Goal: Information Seeking & Learning: Learn about a topic

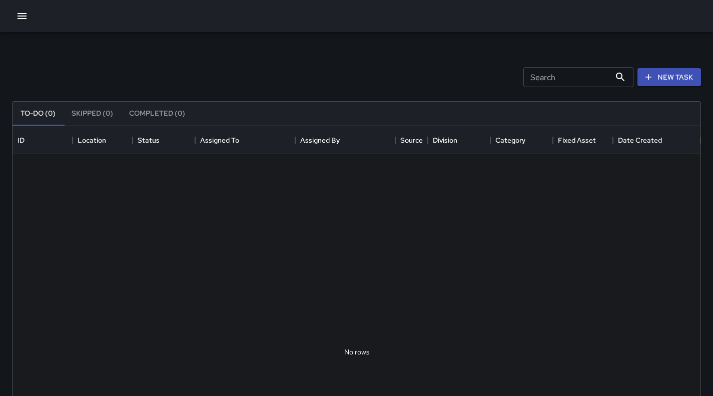
scroll to position [416, 681]
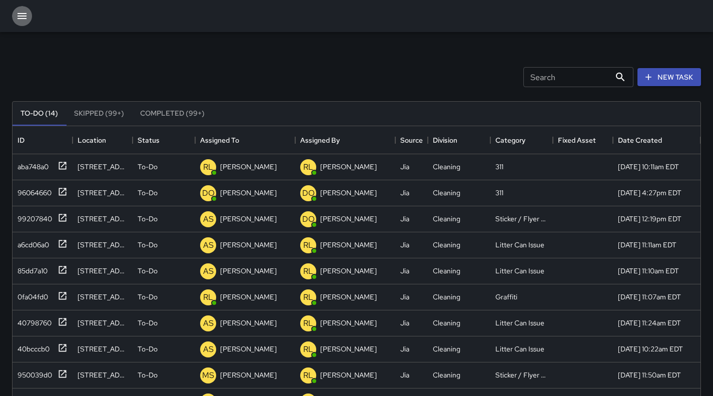
click at [27, 19] on icon "button" at bounding box center [22, 16] width 12 height 12
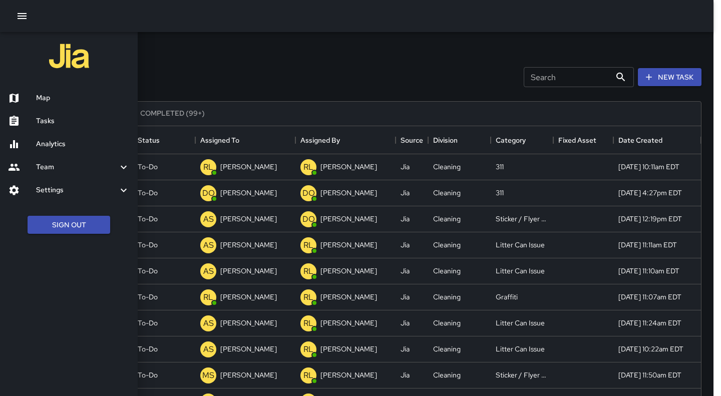
click at [68, 140] on h6 "Analytics" at bounding box center [83, 144] width 94 height 11
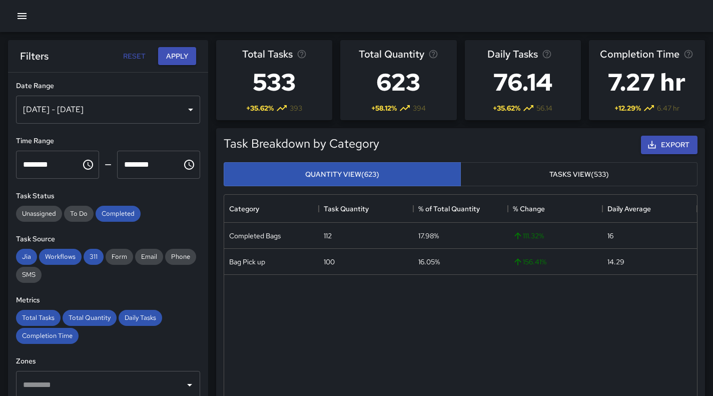
scroll to position [292, 465]
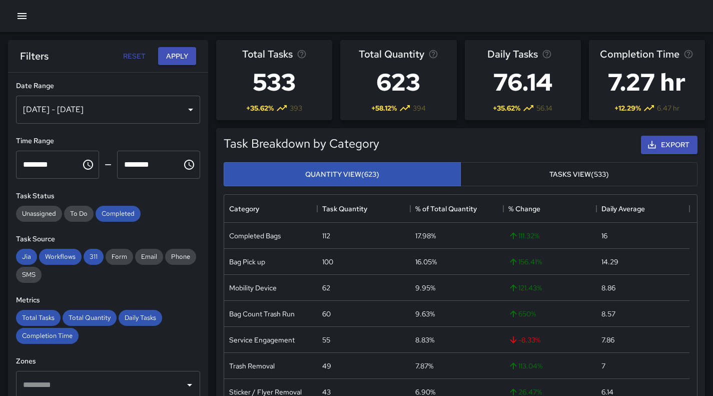
click at [115, 115] on div "[DATE] - [DATE]" at bounding box center [108, 110] width 184 height 28
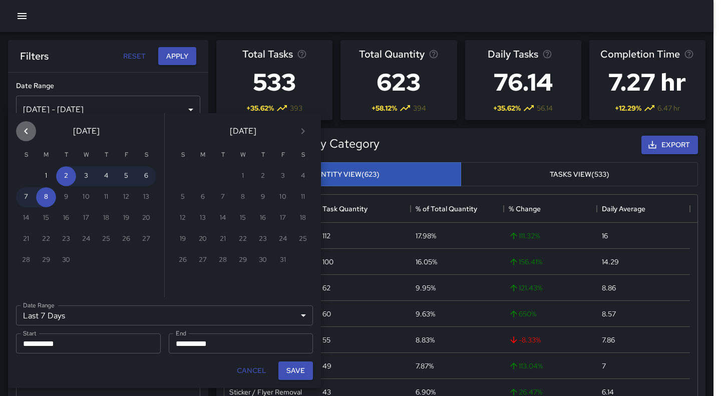
click at [22, 128] on icon "Previous month" at bounding box center [26, 131] width 12 height 12
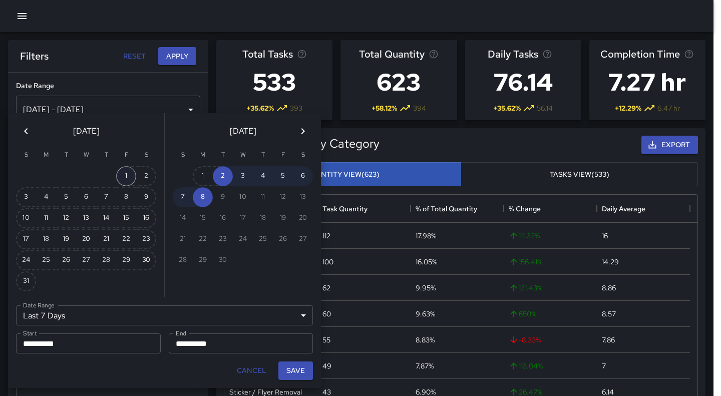
click at [126, 179] on button "1" at bounding box center [126, 176] width 20 height 20
type input "******"
type input "**********"
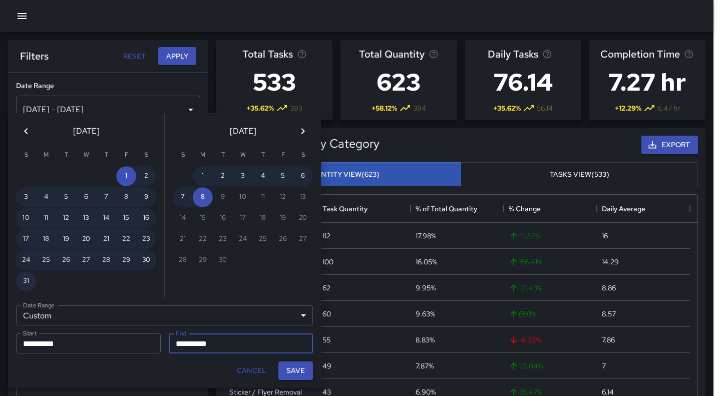
click at [22, 282] on button "31" at bounding box center [26, 281] width 20 height 20
type input "**********"
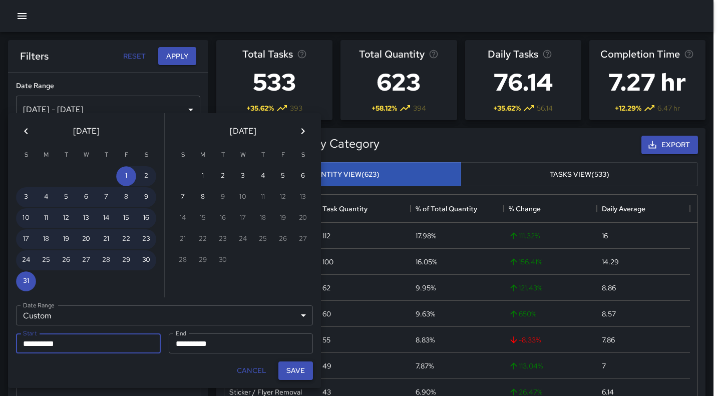
click at [301, 373] on button "Save" at bounding box center [295, 370] width 35 height 19
type input "**********"
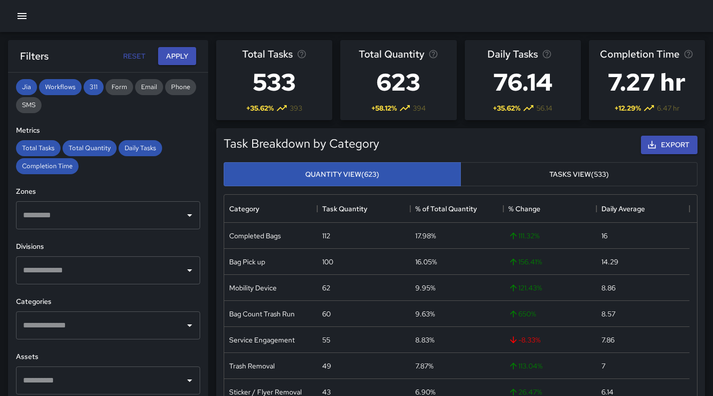
scroll to position [171, 0]
click at [150, 316] on input "text" at bounding box center [101, 324] width 160 height 19
click at [160, 125] on h6 "Metrics" at bounding box center [108, 129] width 184 height 11
click at [94, 273] on input "text" at bounding box center [101, 269] width 160 height 19
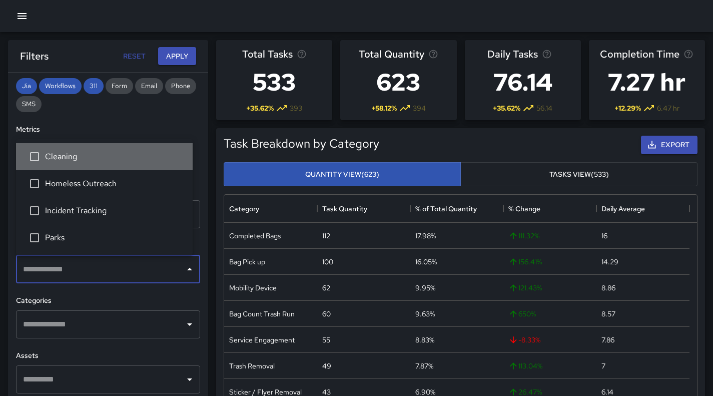
click at [126, 158] on span "Cleaning" at bounding box center [115, 157] width 140 height 12
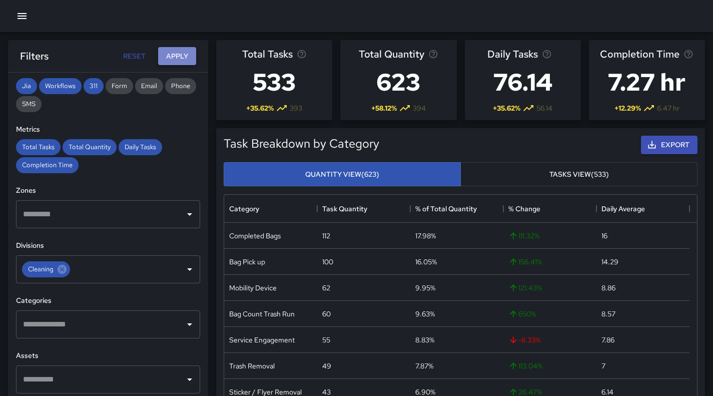
click at [182, 53] on button "Apply" at bounding box center [177, 56] width 38 height 19
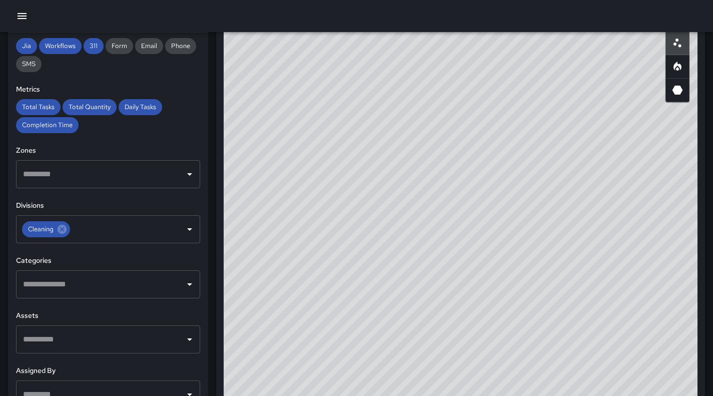
scroll to position [551, 0]
click at [676, 74] on button "button" at bounding box center [678, 66] width 24 height 24
click at [679, 97] on button "button" at bounding box center [678, 90] width 24 height 24
click at [682, 63] on icon "Heatmap" at bounding box center [678, 66] width 12 height 12
type button "heatmap"
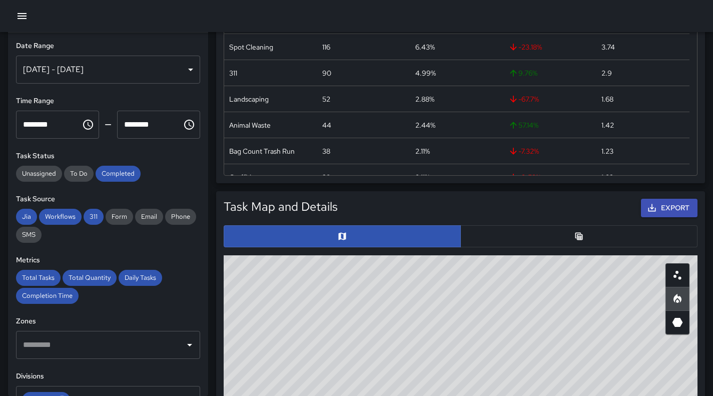
scroll to position [0, 0]
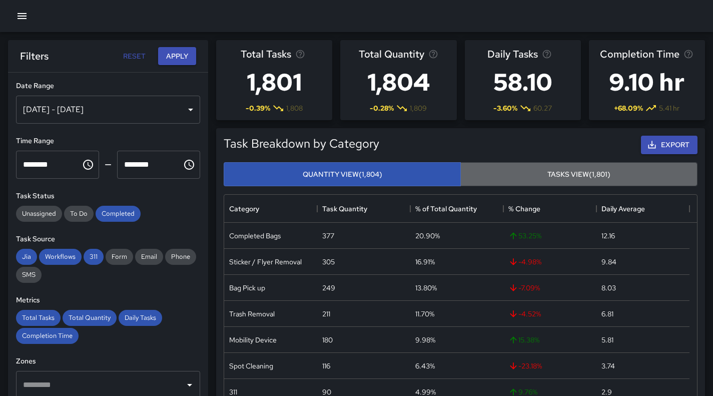
click at [492, 176] on button "Tasks View (1,801)" at bounding box center [578, 174] width 237 height 25
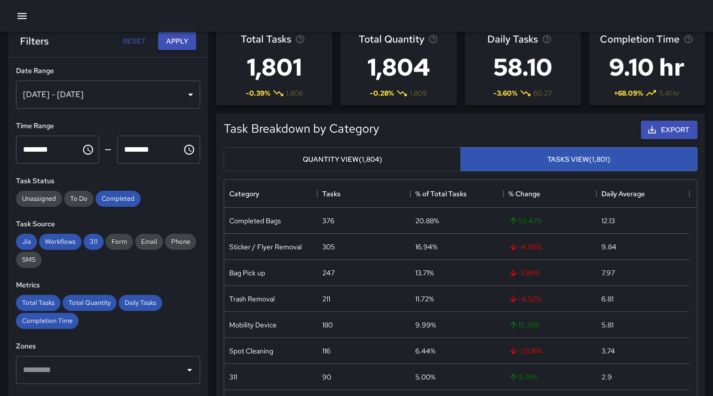
scroll to position [18, 0]
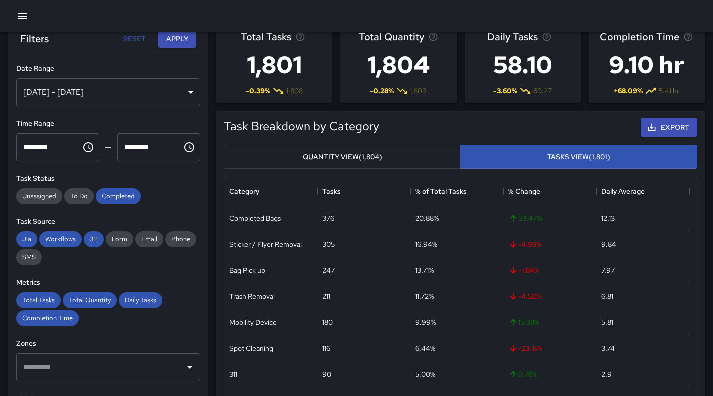
click at [366, 159] on button "Quantity View (1,804)" at bounding box center [342, 157] width 237 height 25
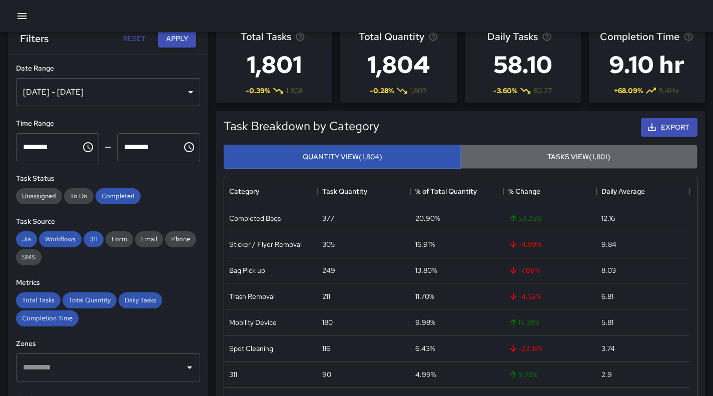
click at [475, 158] on button "Tasks View (1,801)" at bounding box center [578, 157] width 237 height 25
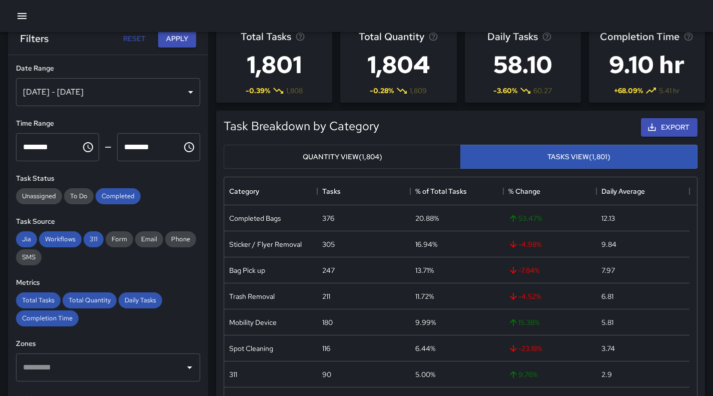
click at [413, 143] on div "Quantity View (1,804) Tasks View (1,801)" at bounding box center [461, 157] width 482 height 33
click at [395, 157] on button "Quantity View (1,804)" at bounding box center [342, 157] width 237 height 25
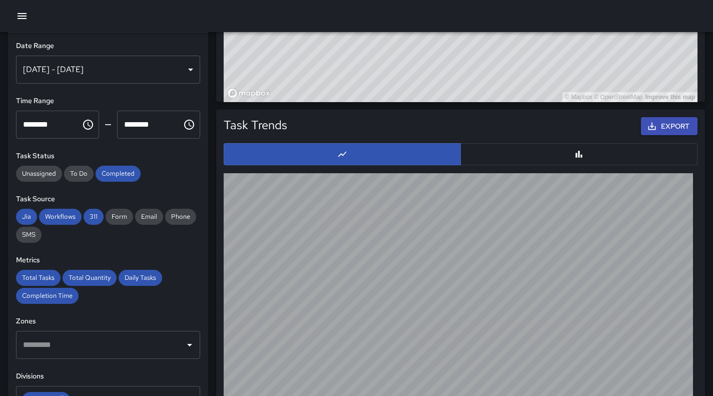
scroll to position [899, 0]
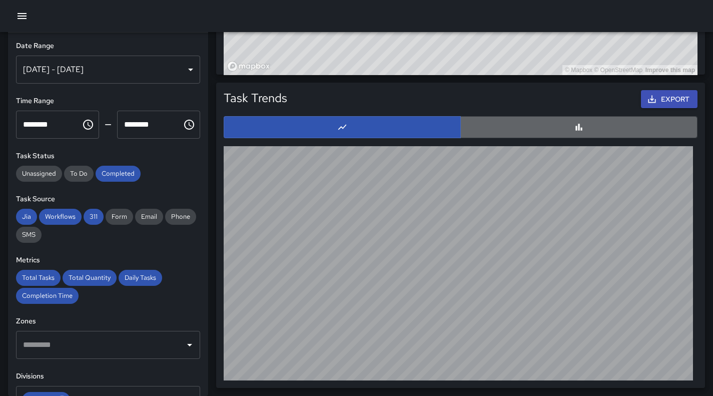
click at [544, 133] on button "button" at bounding box center [578, 127] width 237 height 22
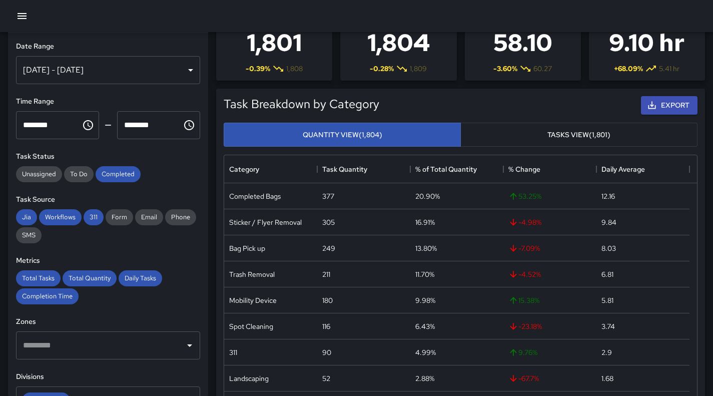
scroll to position [0, 0]
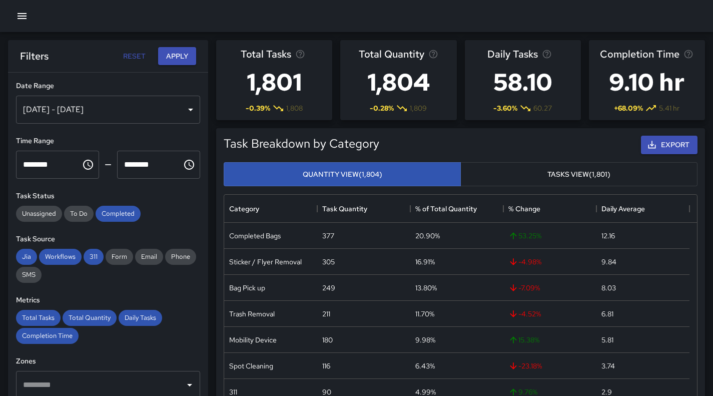
click at [518, 171] on button "Tasks View (1,801)" at bounding box center [578, 174] width 237 height 25
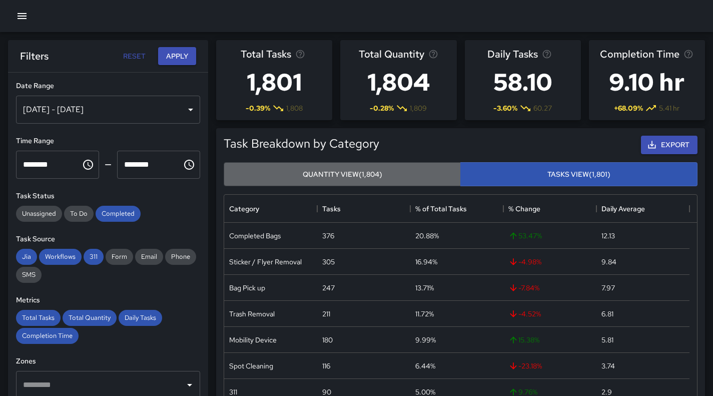
click at [425, 169] on button "Quantity View (1,804)" at bounding box center [342, 174] width 237 height 25
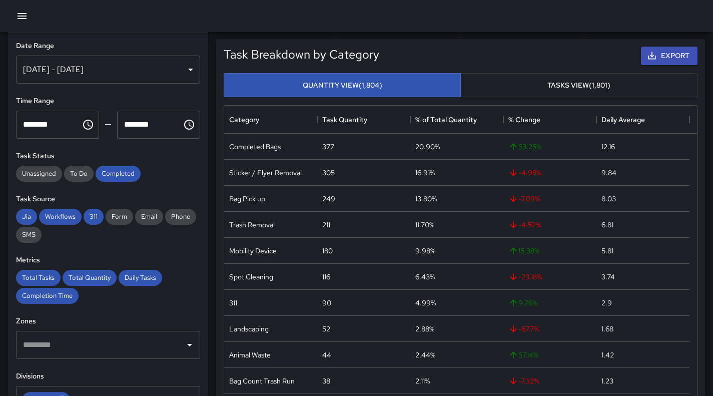
scroll to position [90, 0]
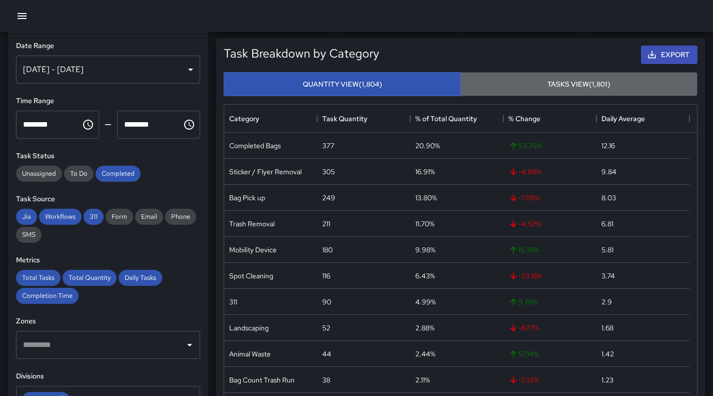
click at [544, 89] on button "Tasks View (1,801)" at bounding box center [578, 84] width 237 height 25
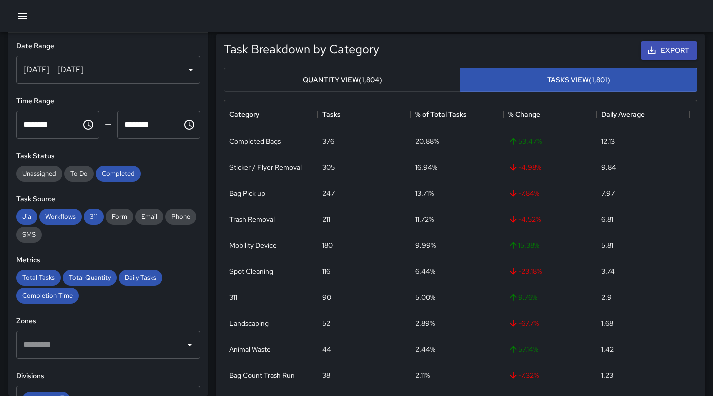
scroll to position [96, 0]
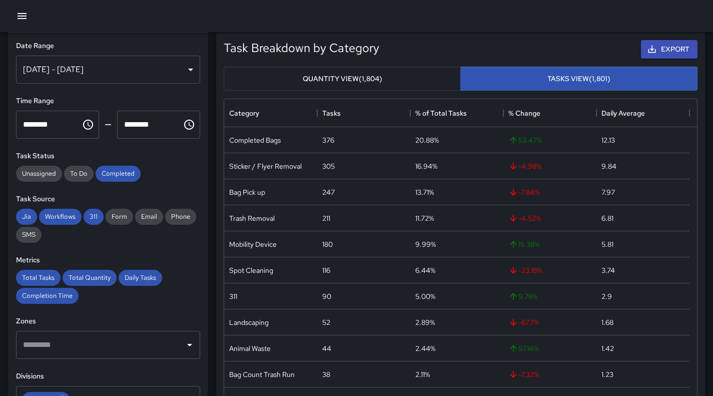
type button "tasks"
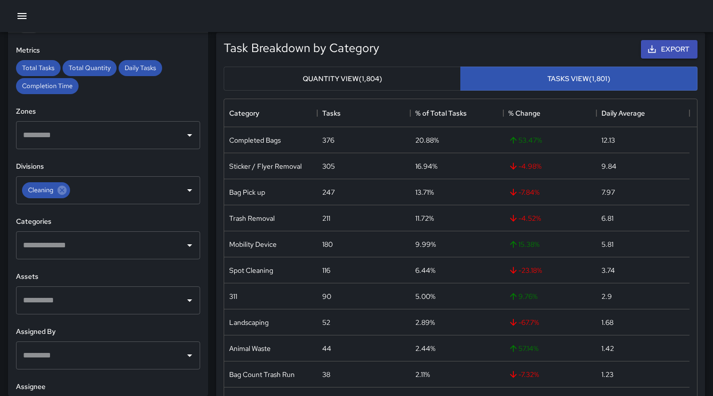
scroll to position [210, 0]
click at [107, 239] on input "text" at bounding box center [101, 244] width 160 height 19
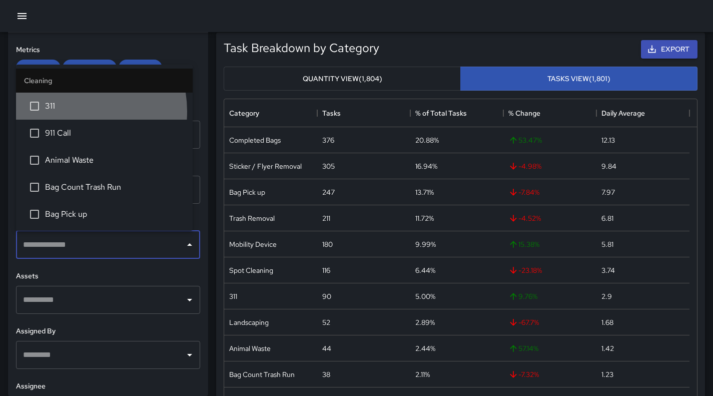
click at [71, 112] on span "311" at bounding box center [115, 106] width 140 height 12
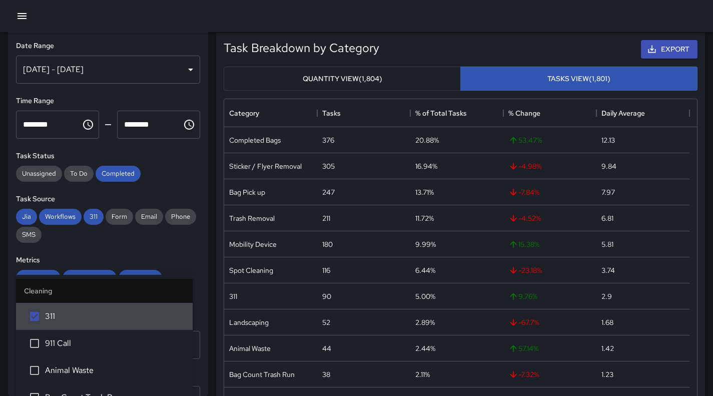
scroll to position [0, 0]
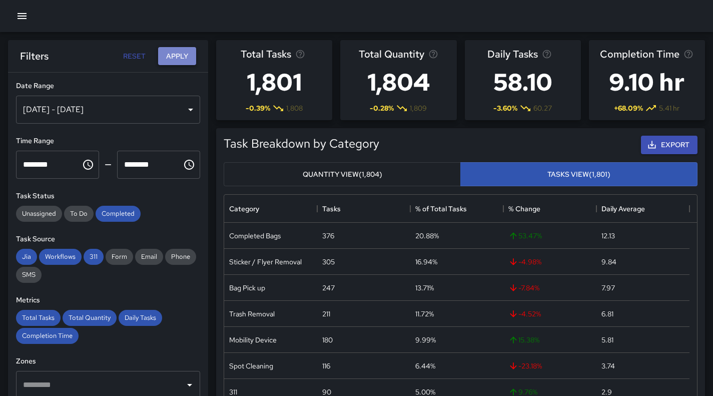
click at [181, 56] on button "Apply" at bounding box center [177, 56] width 38 height 19
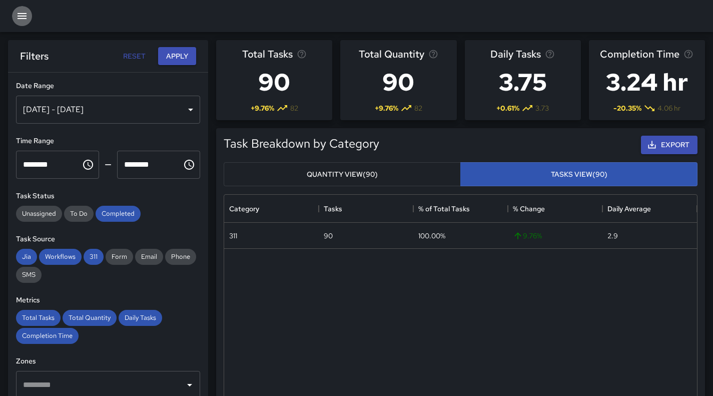
click at [23, 17] on icon "button" at bounding box center [22, 16] width 12 height 12
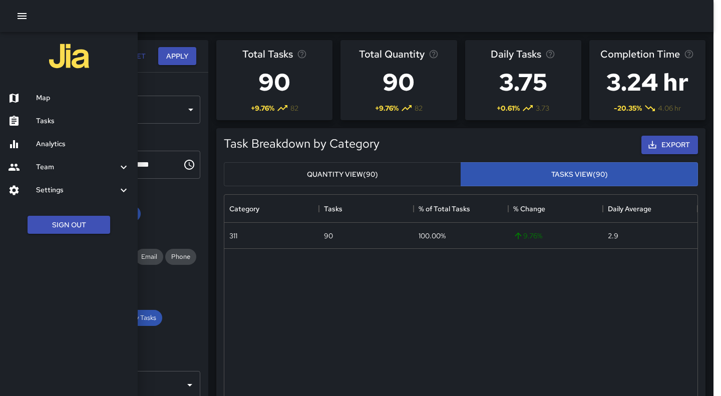
drag, startPoint x: 96, startPoint y: 128, endPoint x: 95, endPoint y: 142, distance: 13.5
click at [95, 142] on ul "Map Tasks Analytics Team Leaderboard Settings Geofence and Zones Divisions and …" at bounding box center [69, 144] width 138 height 123
click at [95, 142] on h6 "Analytics" at bounding box center [83, 144] width 94 height 11
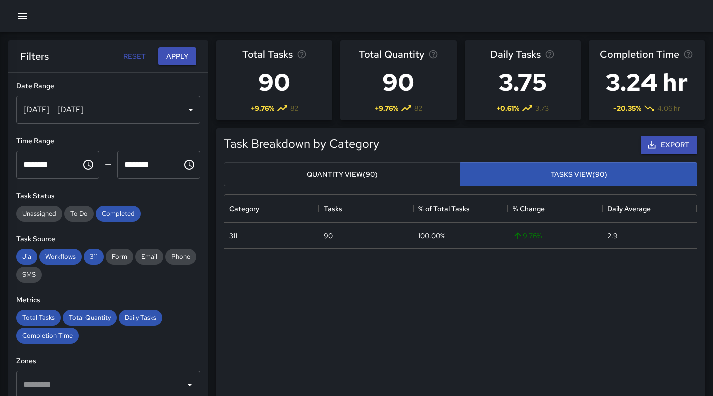
scroll to position [8, 8]
click at [23, 15] on icon "button" at bounding box center [22, 16] width 12 height 12
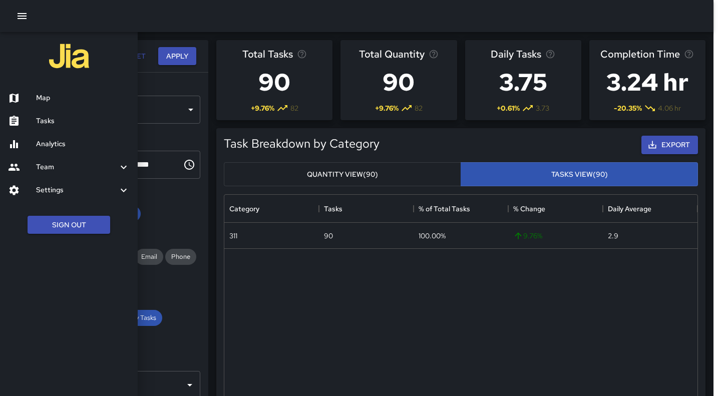
click at [286, 278] on div at bounding box center [360, 198] width 721 height 396
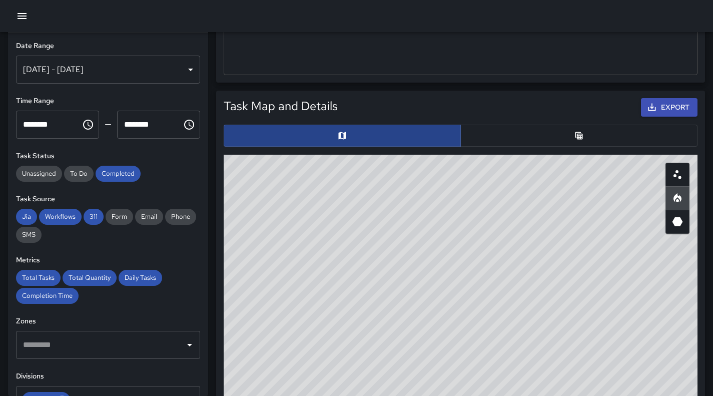
scroll to position [420, 0]
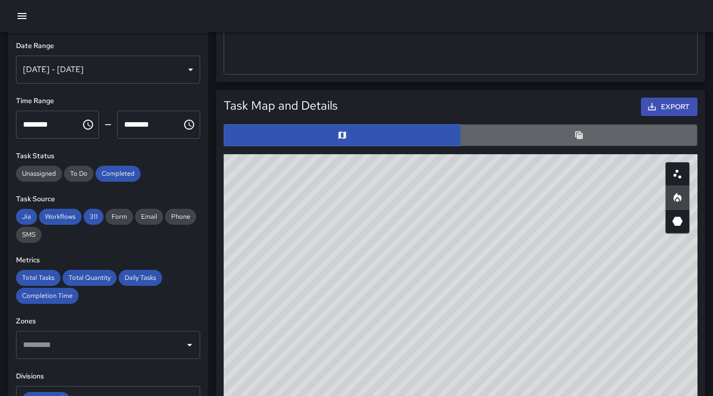
click at [480, 133] on button "button" at bounding box center [578, 135] width 237 height 22
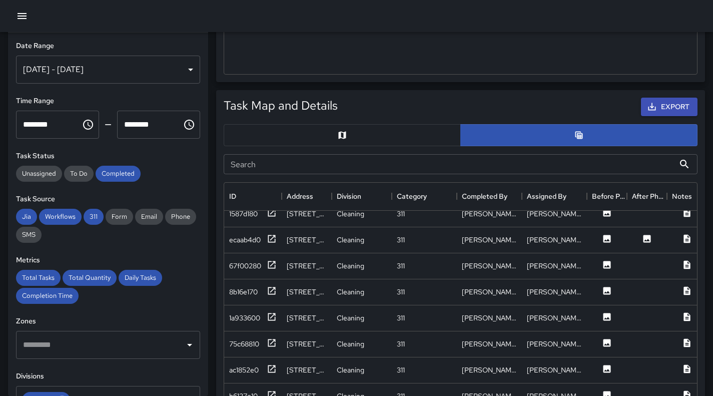
scroll to position [115, 0]
click at [250, 244] on div "ecaab4d0" at bounding box center [245, 239] width 32 height 10
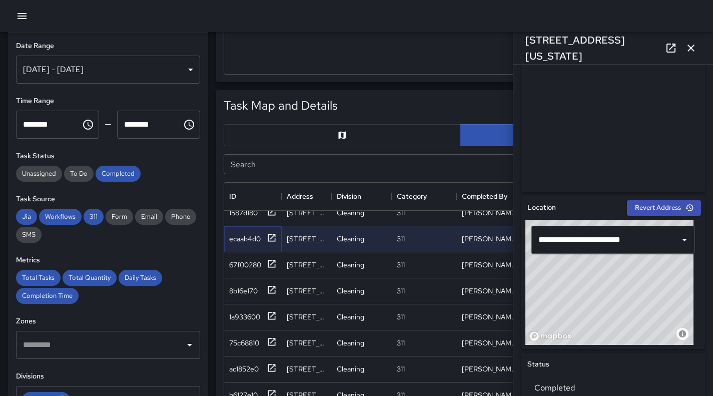
scroll to position [222, 0]
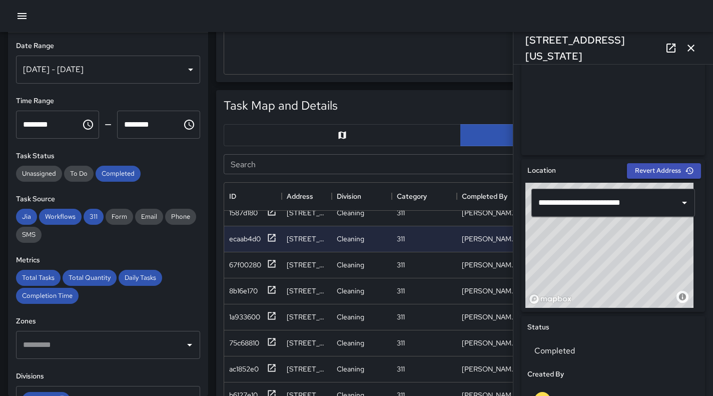
drag, startPoint x: 630, startPoint y: 250, endPoint x: 578, endPoint y: 271, distance: 56.4
click at [578, 271] on div "© Mapbox © OpenStreetMap Improve this map" at bounding box center [609, 245] width 168 height 125
click at [626, 263] on div "© Mapbox © OpenStreetMap Improve this map" at bounding box center [609, 245] width 168 height 125
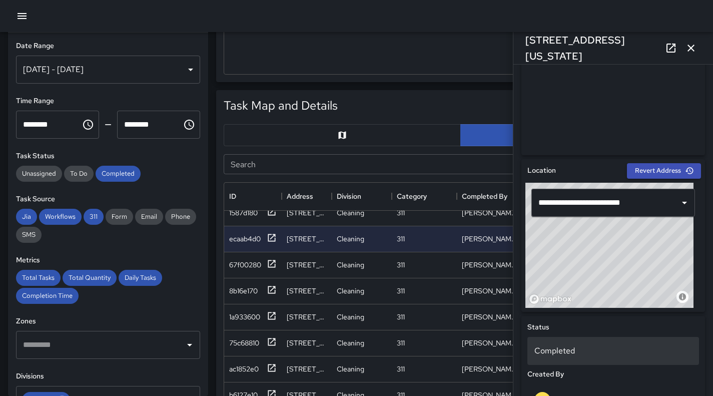
drag, startPoint x: 626, startPoint y: 263, endPoint x: 622, endPoint y: 352, distance: 89.2
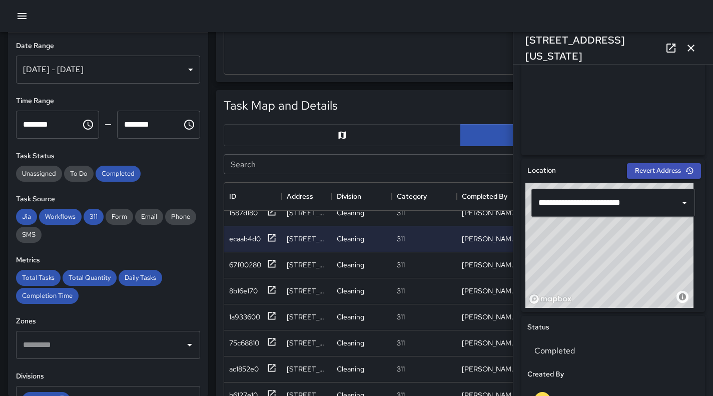
drag, startPoint x: 625, startPoint y: 277, endPoint x: 557, endPoint y: 334, distance: 89.2
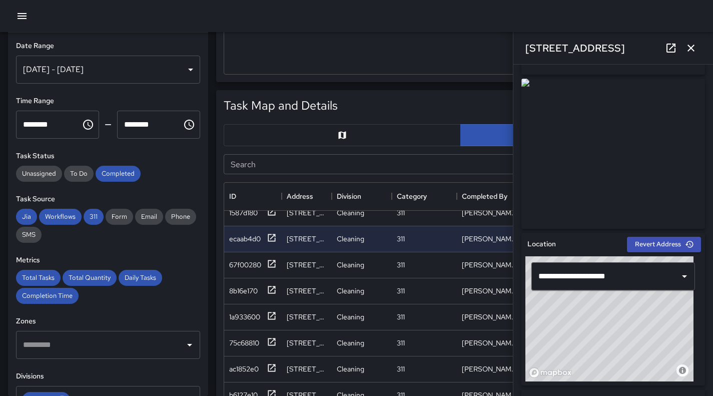
scroll to position [147, 0]
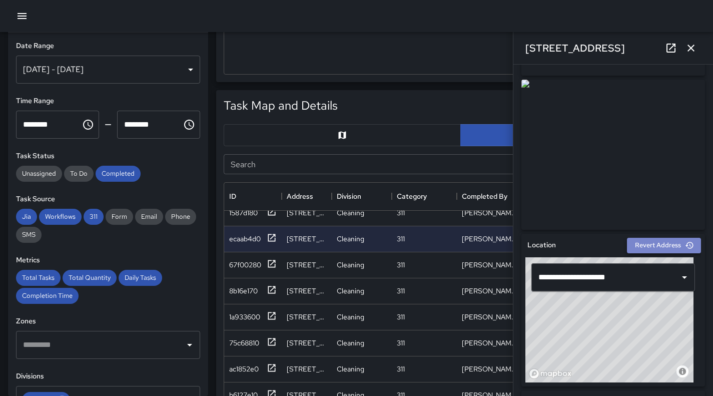
click at [644, 248] on button "Revert Address" at bounding box center [664, 246] width 74 height 16
type input "**********"
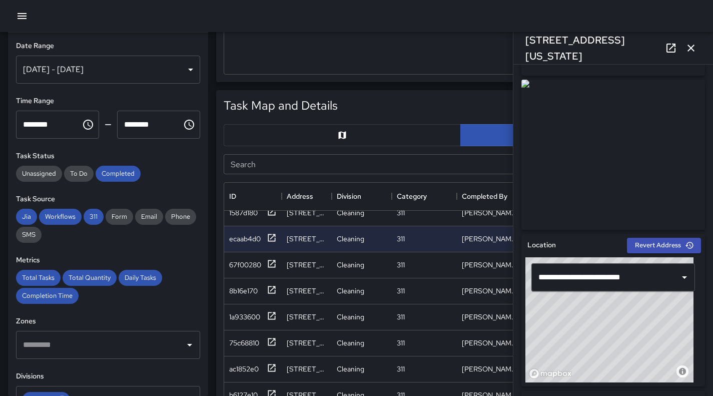
click at [442, 100] on div "Export" at bounding box center [520, 107] width 360 height 23
click at [691, 48] on icon "button" at bounding box center [691, 48] width 7 height 7
